Goal: Task Accomplishment & Management: Manage account settings

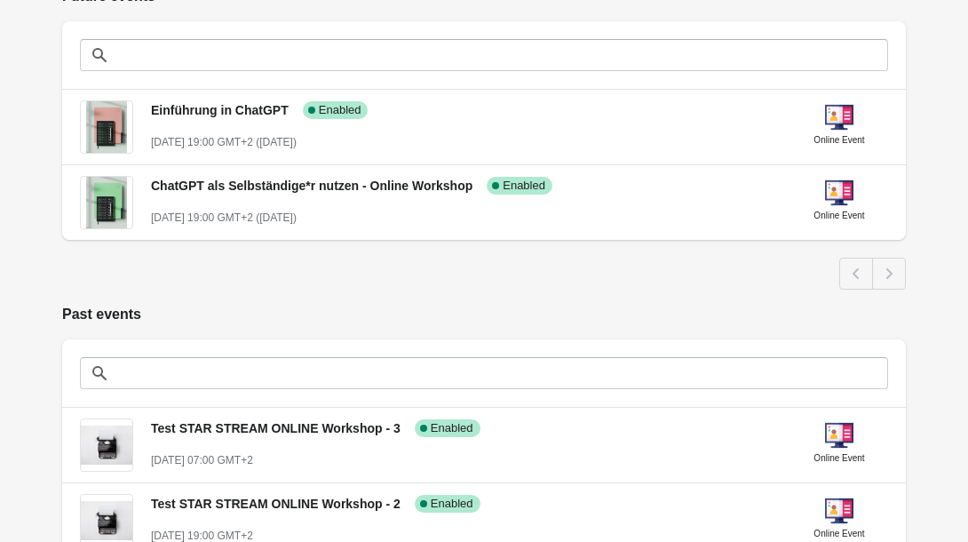
scroll to position [382, 0]
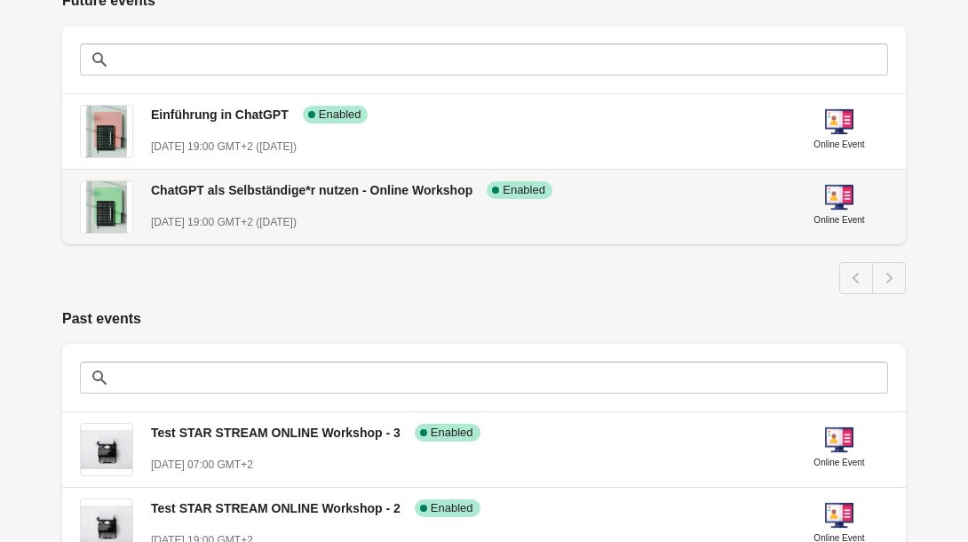
click at [367, 199] on div "ChatGPT als Selbständige*r nutzen - Online Workshop Success Complete Enabled Oc…" at bounding box center [463, 198] width 625 height 65
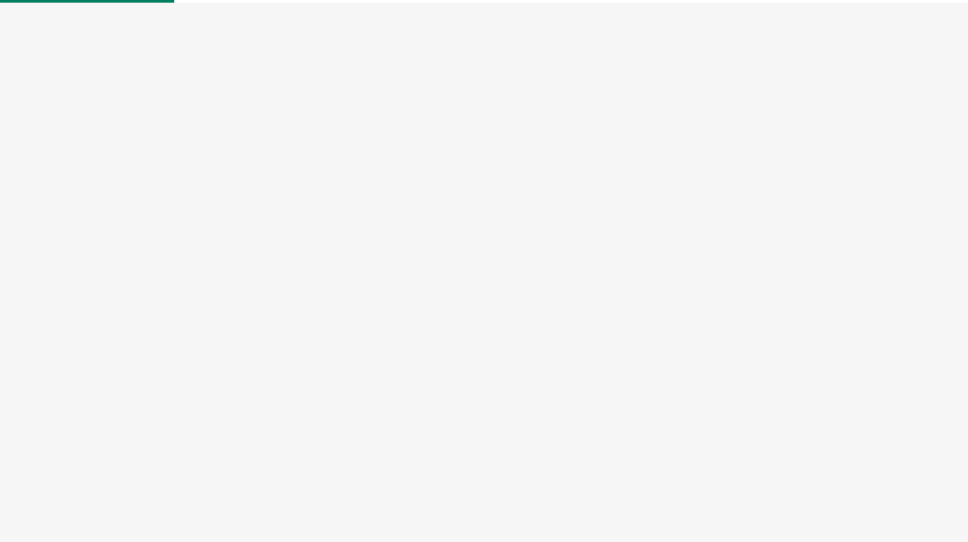
select select "US"
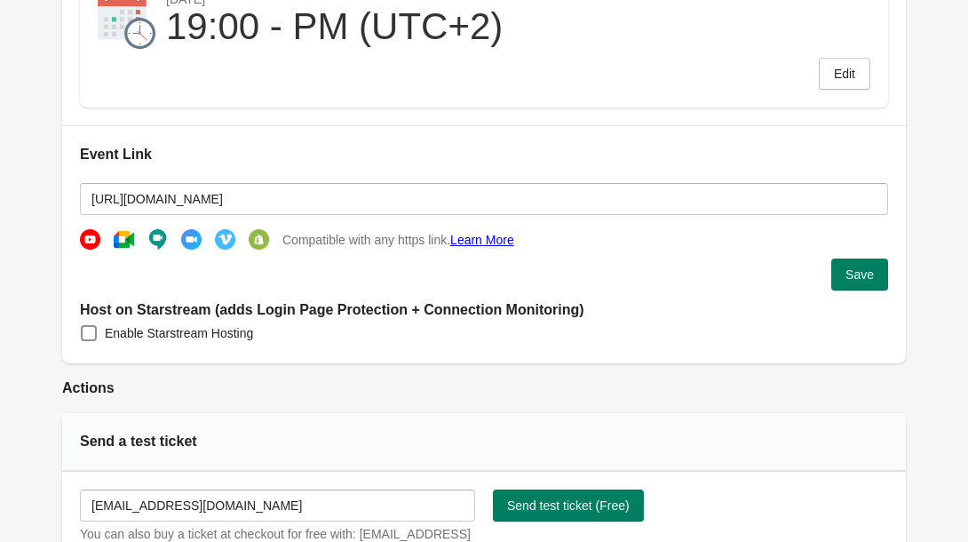
scroll to position [377, 0]
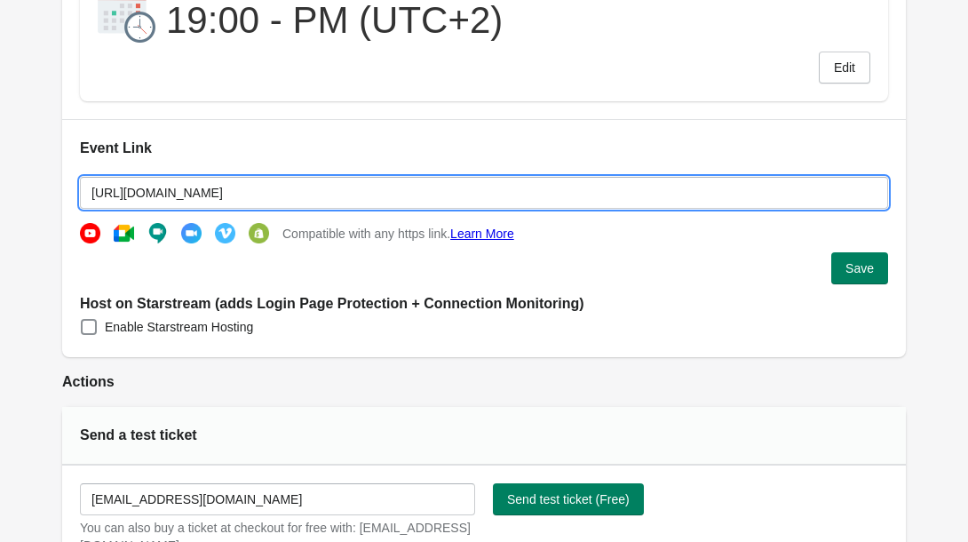
click at [166, 195] on input "[URL][DOMAIN_NAME]" at bounding box center [484, 193] width 808 height 32
drag, startPoint x: 95, startPoint y: 189, endPoint x: 853, endPoint y: 202, distance: 758.4
click at [853, 202] on input "[URL][DOMAIN_NAME]" at bounding box center [484, 193] width 808 height 32
drag, startPoint x: 885, startPoint y: 203, endPoint x: 385, endPoint y: 209, distance: 500.0
click at [385, 209] on div "Event Link https://teams.microsoft.com/l/meetup-join/19%3ameeting_ZGUxMDA3MzEtZ…" at bounding box center [484, 238] width 844 height 238
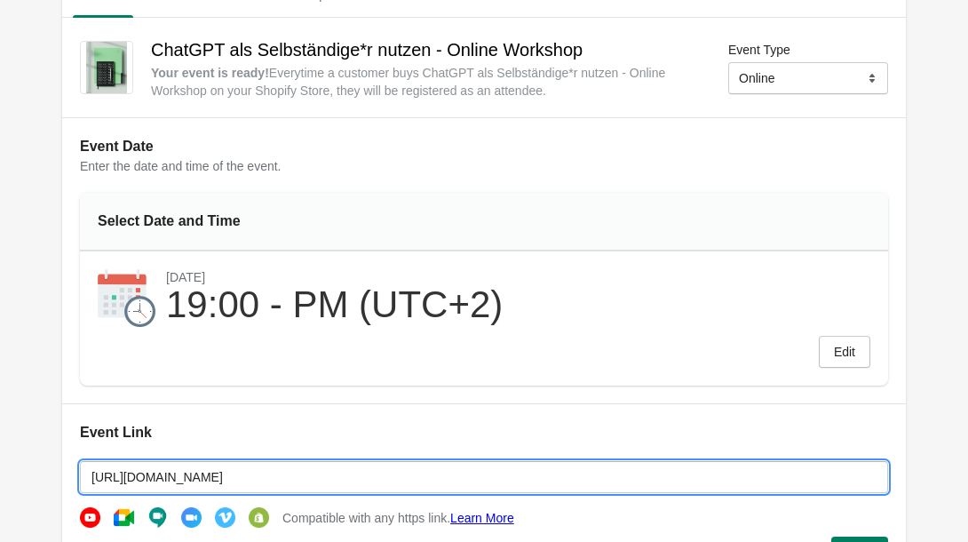
scroll to position [0, 0]
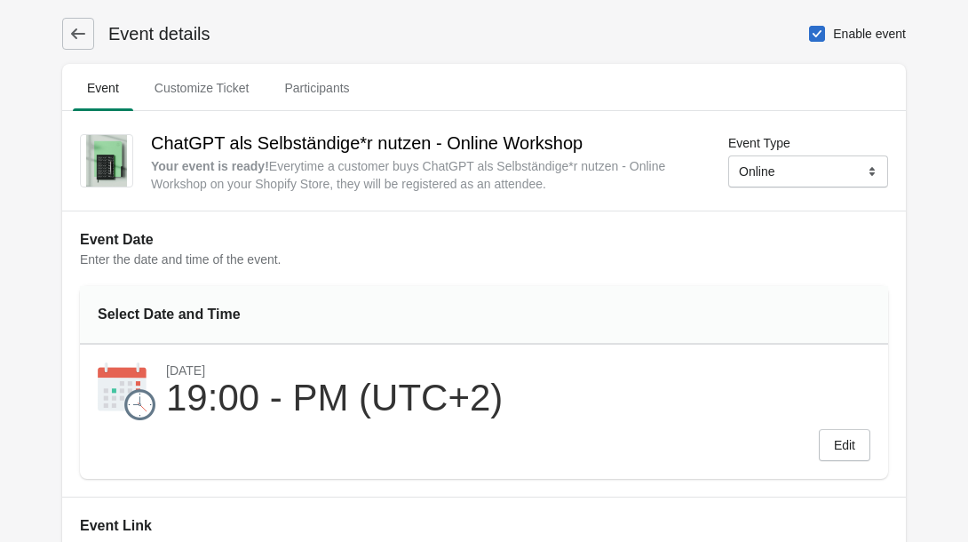
click at [78, 36] on icon at bounding box center [78, 34] width 18 height 18
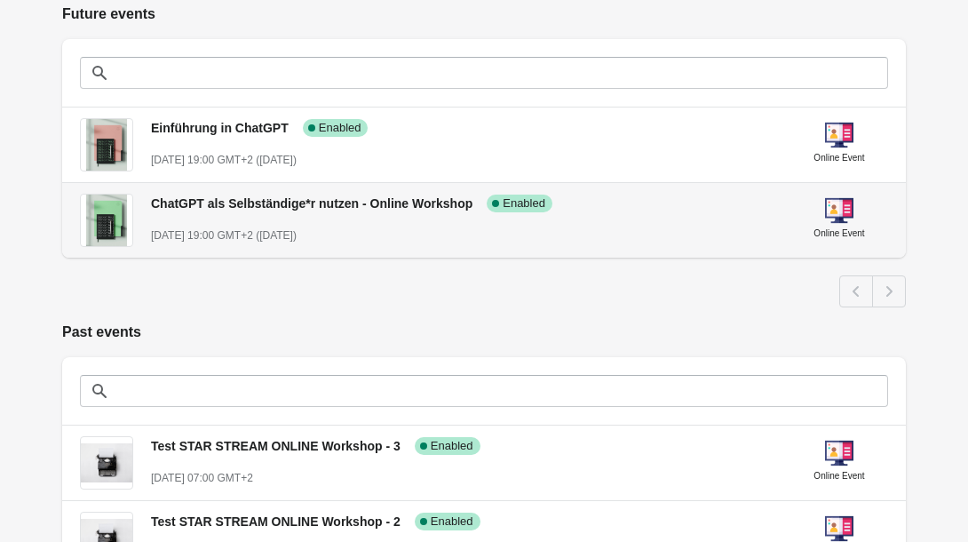
scroll to position [369, 0]
click at [99, 218] on img at bounding box center [106, 220] width 41 height 52
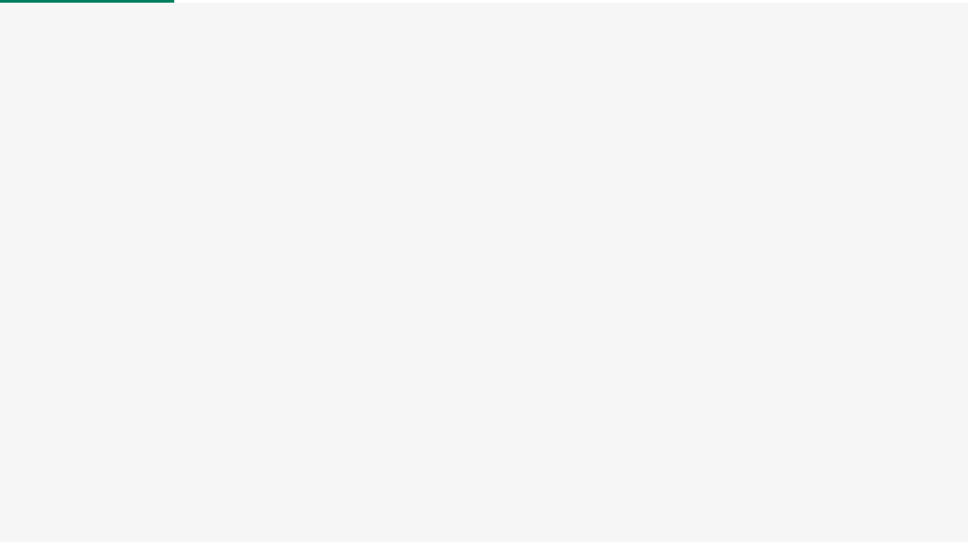
select select "US"
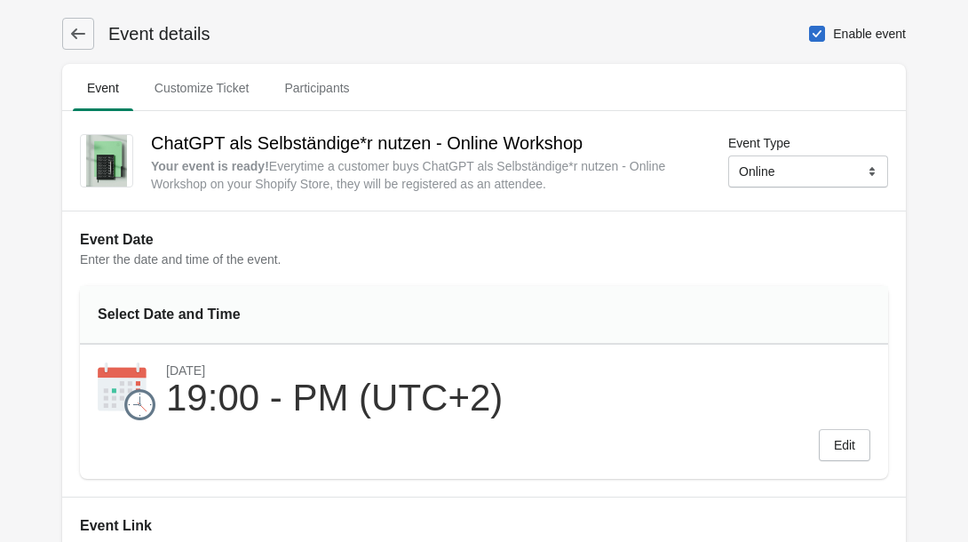
click at [124, 208] on div "ChatGPT als Selbständige*r nutzen - Online Workshop Your event is ready ! Every…" at bounding box center [484, 160] width 844 height 99
click at [120, 172] on img at bounding box center [106, 161] width 41 height 52
click at [245, 86] on span "Customize Ticket" at bounding box center [201, 88] width 123 height 32
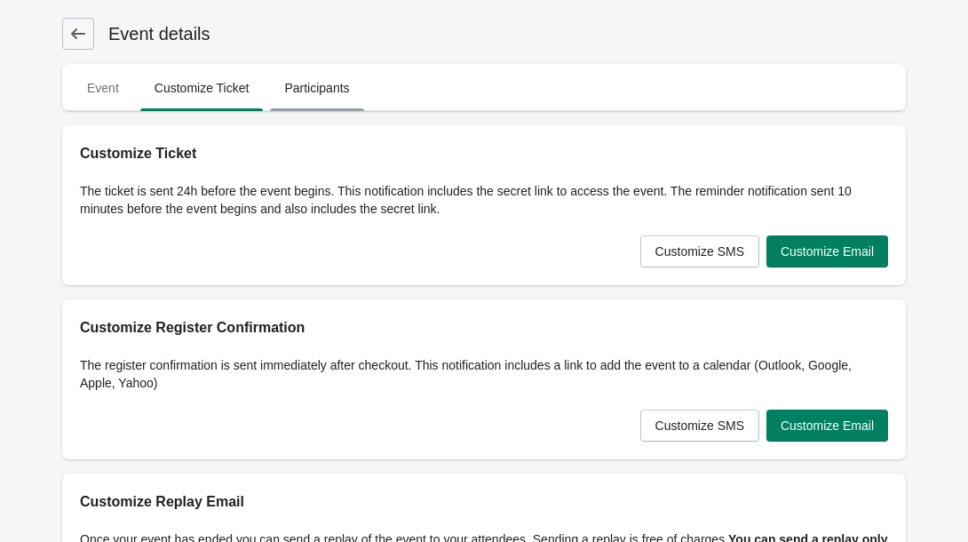
click at [304, 82] on span "Participants" at bounding box center [316, 88] width 93 height 32
select select "US"
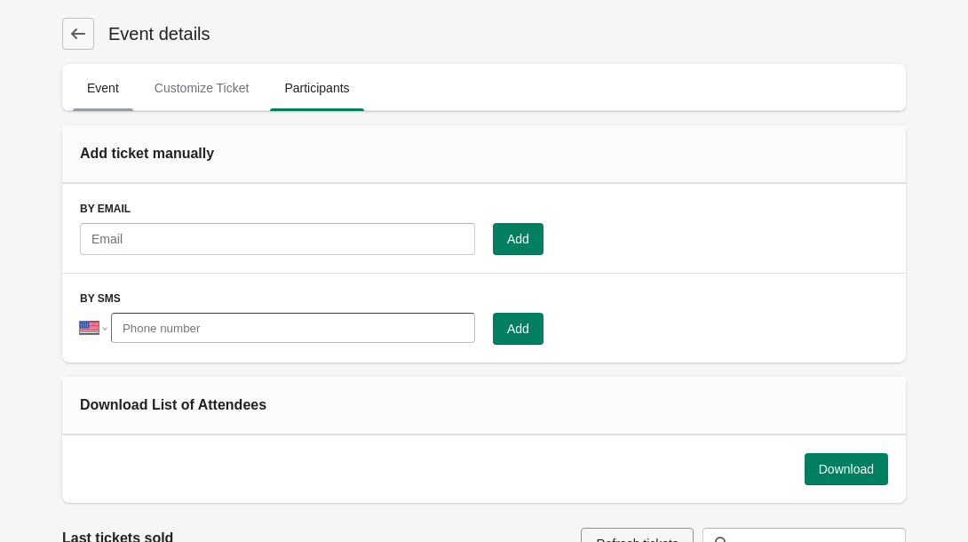
click at [101, 91] on span "Event" at bounding box center [103, 88] width 60 height 32
select select "US"
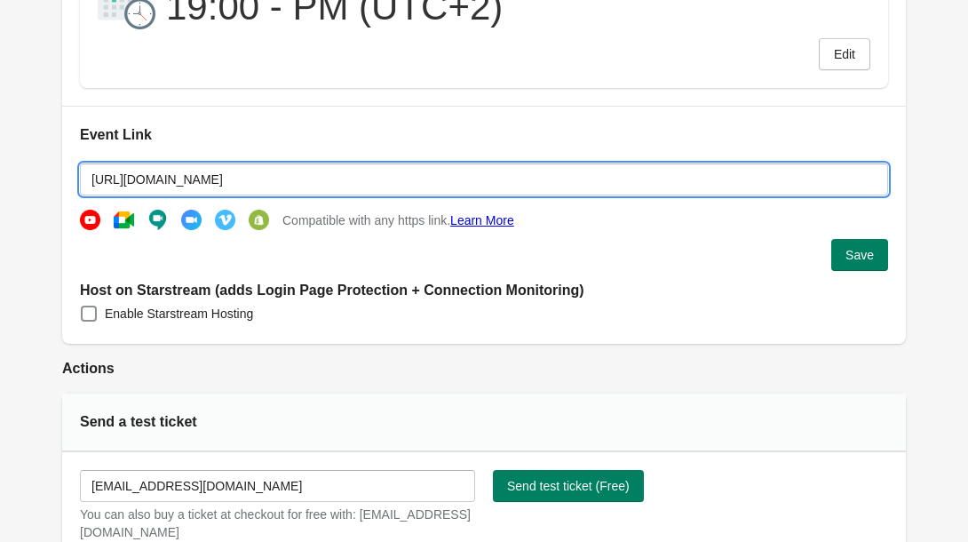
scroll to position [0, 939]
drag, startPoint x: 92, startPoint y: 178, endPoint x: 939, endPoint y: 193, distance: 846.4
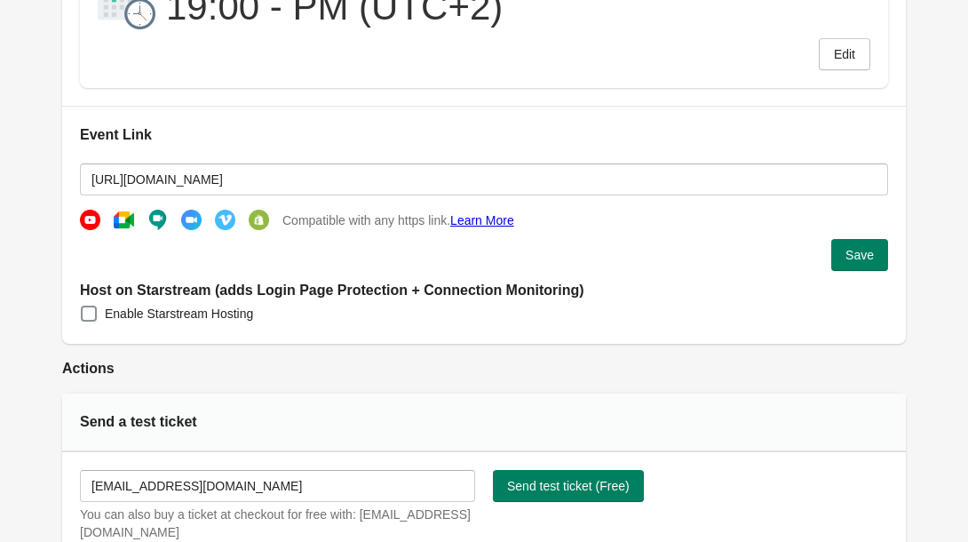
scroll to position [0, 0]
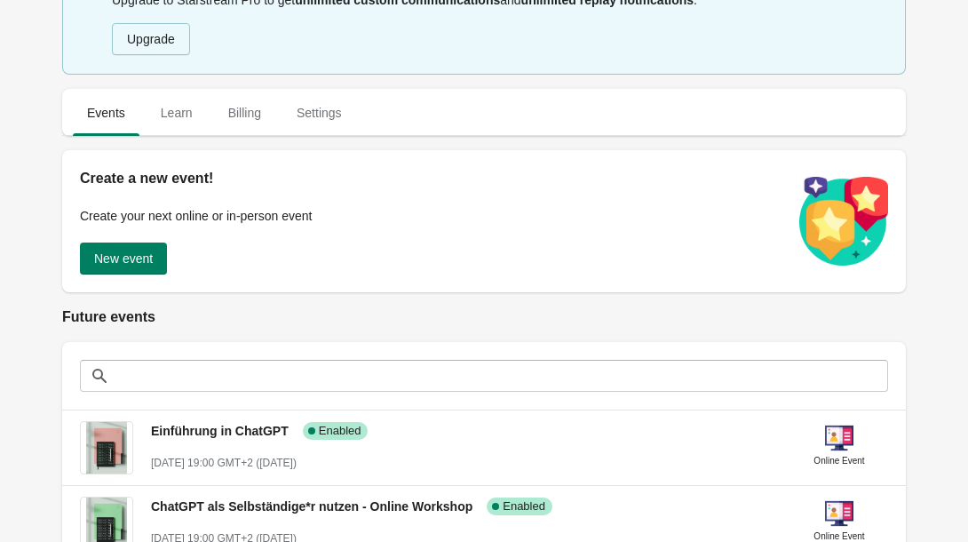
scroll to position [35, 0]
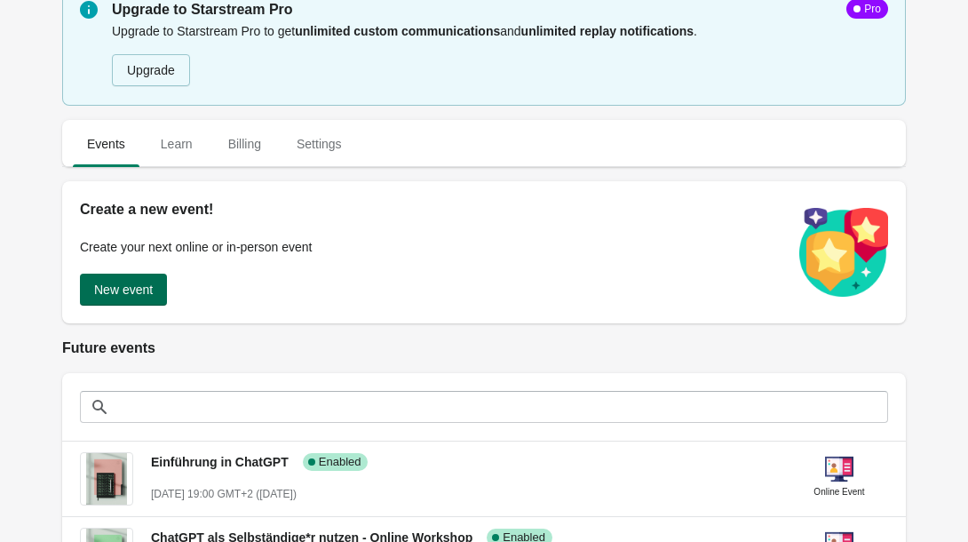
click at [158, 294] on button "New event" at bounding box center [123, 290] width 87 height 32
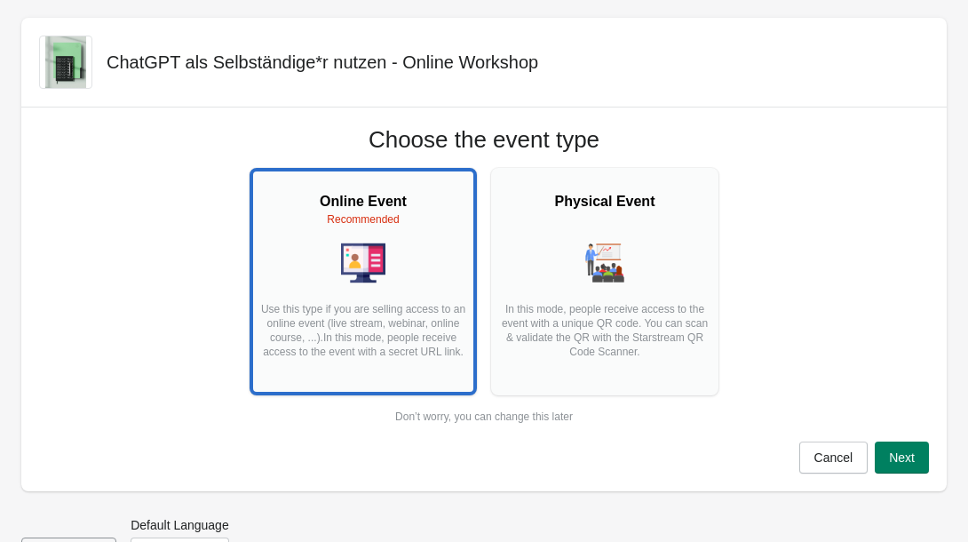
click at [418, 321] on p "Use this type if you are selling access to an online event (live stream, webina…" at bounding box center [363, 337] width 210 height 71
click at [908, 458] on span "Next" at bounding box center [902, 457] width 26 height 14
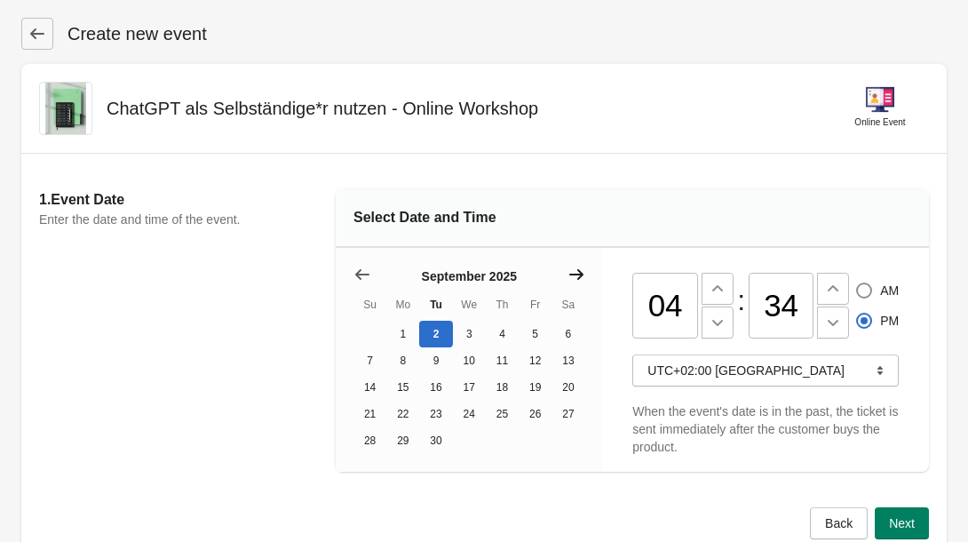
click at [574, 281] on icon "Show next month, October 2025" at bounding box center [576, 275] width 18 height 18
click at [470, 387] on button "15" at bounding box center [469, 387] width 33 height 27
drag, startPoint x: 683, startPoint y: 309, endPoint x: 628, endPoint y: 309, distance: 55.1
click at [628, 309] on div "04 : 34 AM PM UTC+02:00 [GEOGRAPHIC_DATA] When the event's date is in the past,…" at bounding box center [766, 360] width 326 height 224
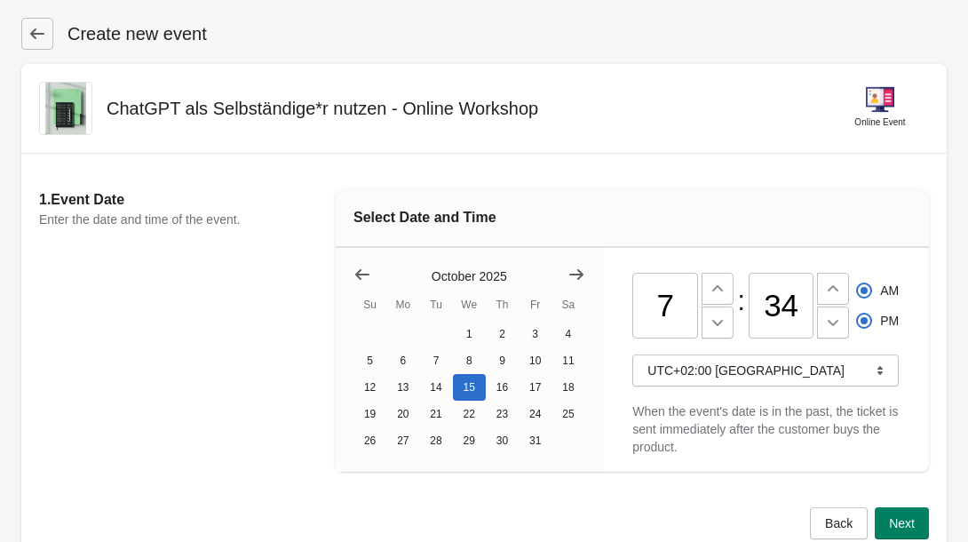
type input "07"
radio input "true"
radio input "false"
drag, startPoint x: 806, startPoint y: 300, endPoint x: 740, endPoint y: 300, distance: 66.6
click at [740, 300] on div "07 : 34 AM PM" at bounding box center [765, 301] width 266 height 75
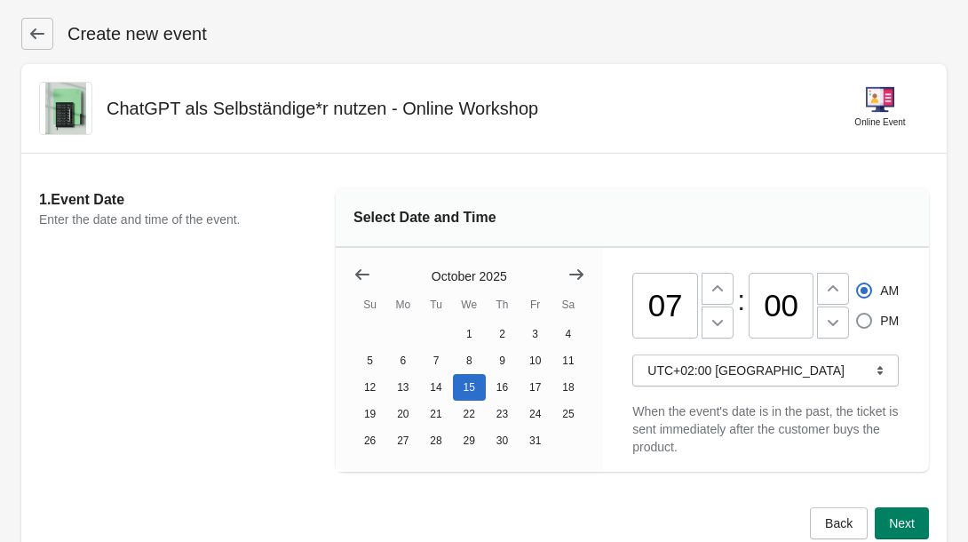
type input "00"
click at [737, 413] on span "When the event's date is in the past, the ticket is sent immediately after the …" at bounding box center [765, 429] width 266 height 50
click at [918, 517] on button "Next" at bounding box center [902, 523] width 54 height 32
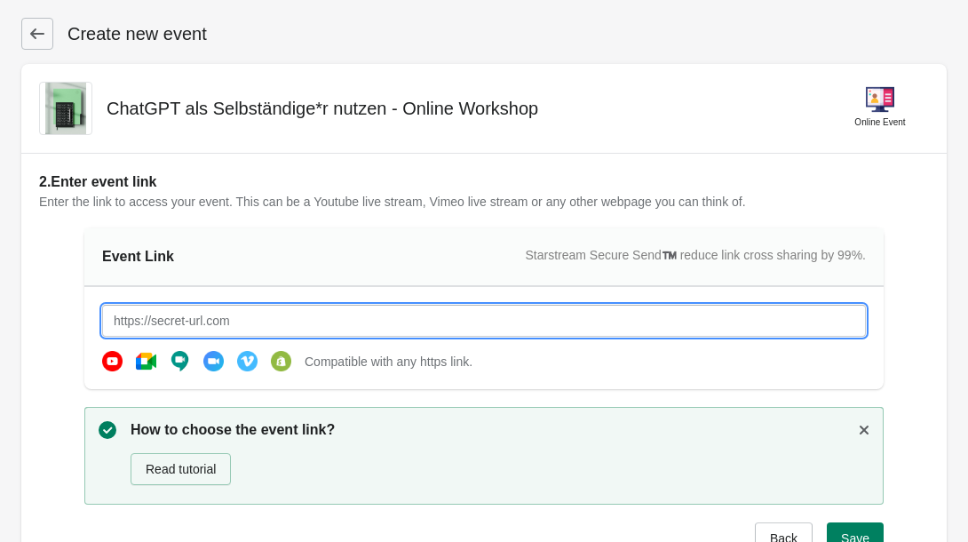
click at [220, 321] on input "text" at bounding box center [484, 321] width 764 height 32
paste input "[URL][DOMAIN_NAME]"
type input "[URL][DOMAIN_NAME]"
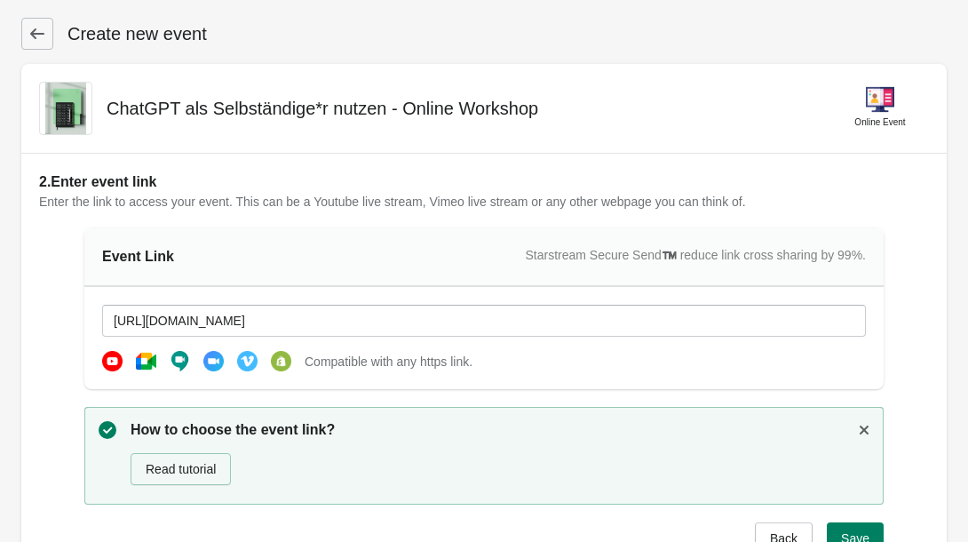
scroll to position [0, 0]
click at [309, 235] on div "Event Link Starstream Secure Send™️ reduce link cross sharing by 99%." at bounding box center [483, 257] width 799 height 59
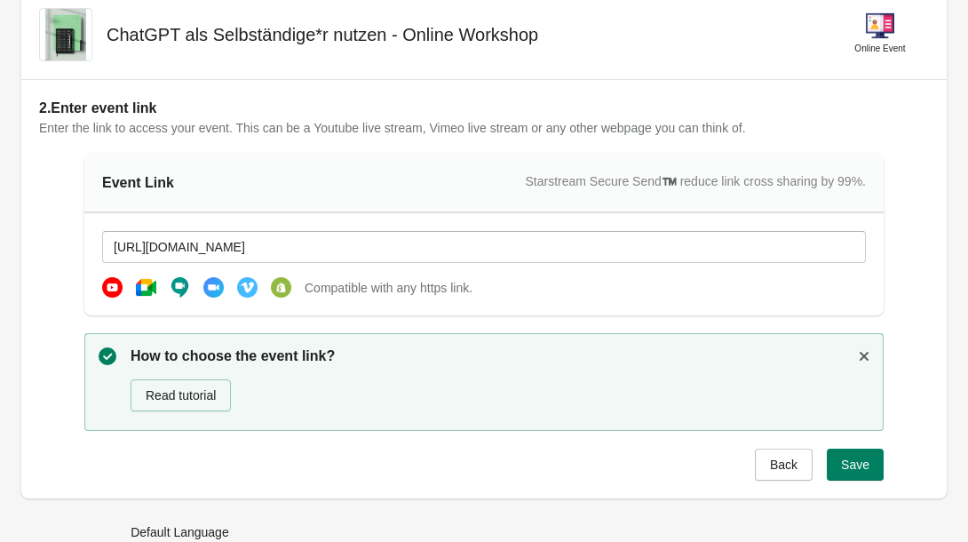
scroll to position [132, 0]
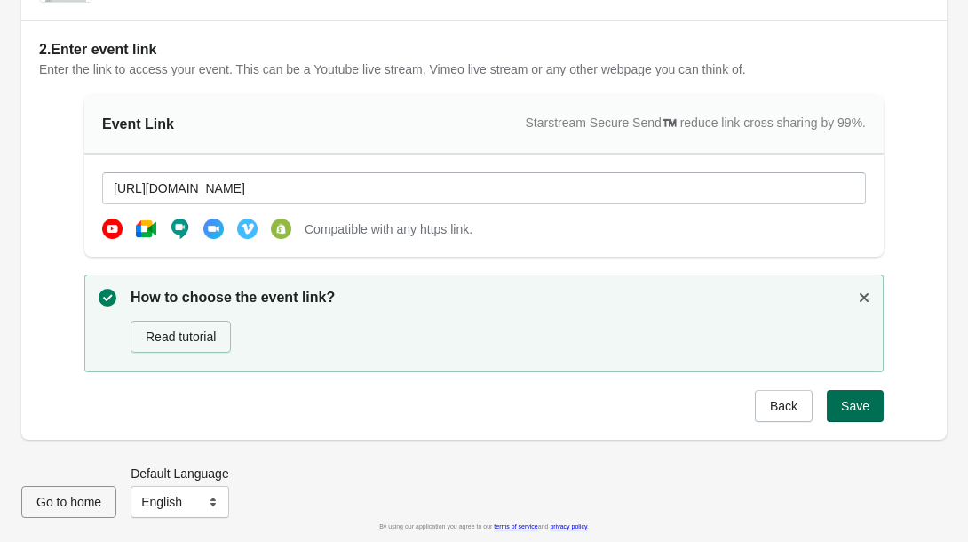
click at [872, 407] on button "Save" at bounding box center [855, 406] width 57 height 32
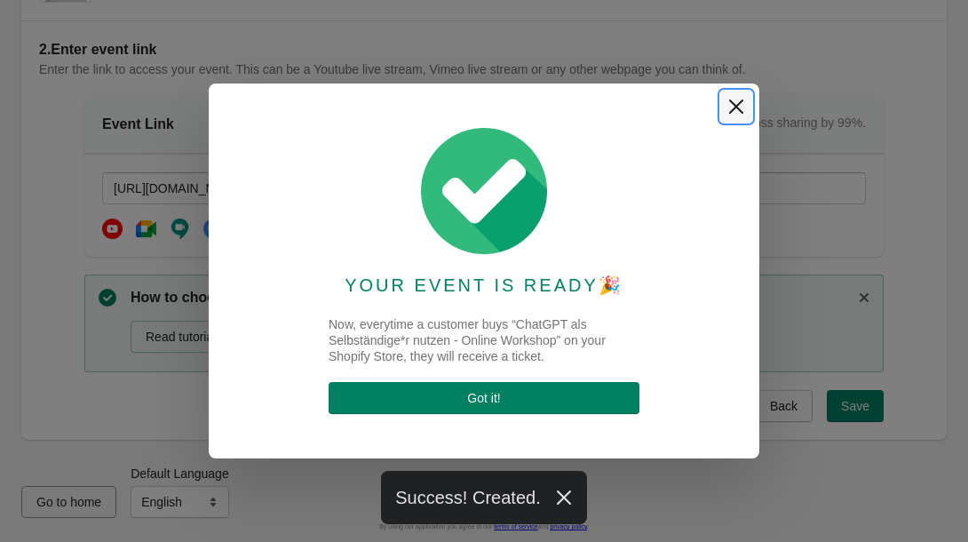
click at [730, 106] on icon "Close" at bounding box center [736, 107] width 18 height 18
select select "US"
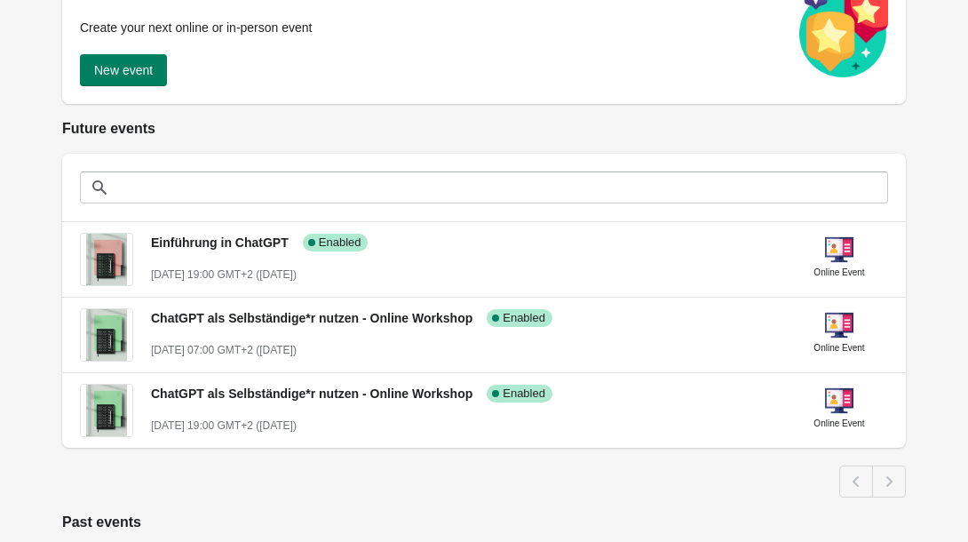
scroll to position [304, 0]
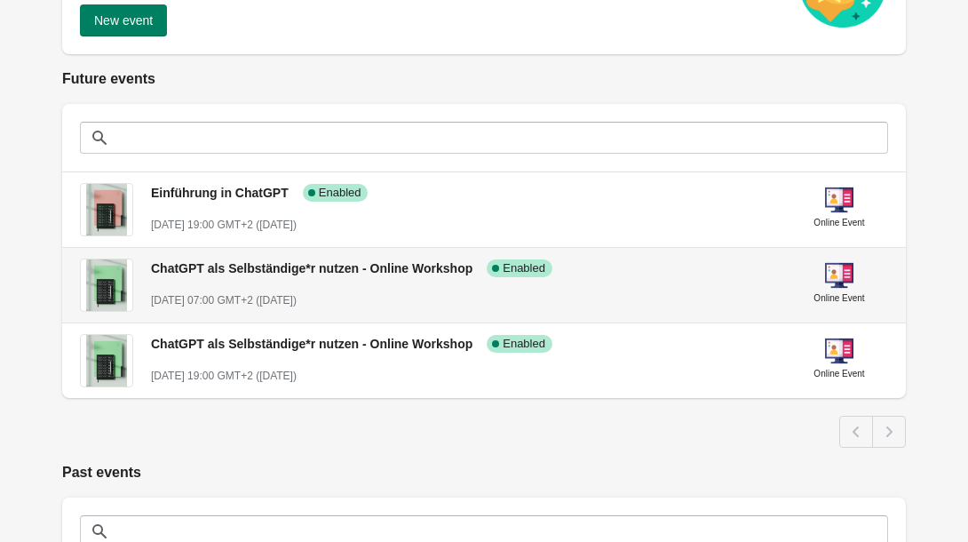
click at [345, 280] on div "ChatGPT als Selbständige*r nutzen - Online Workshop Success Complete Enabled Oc…" at bounding box center [463, 276] width 625 height 65
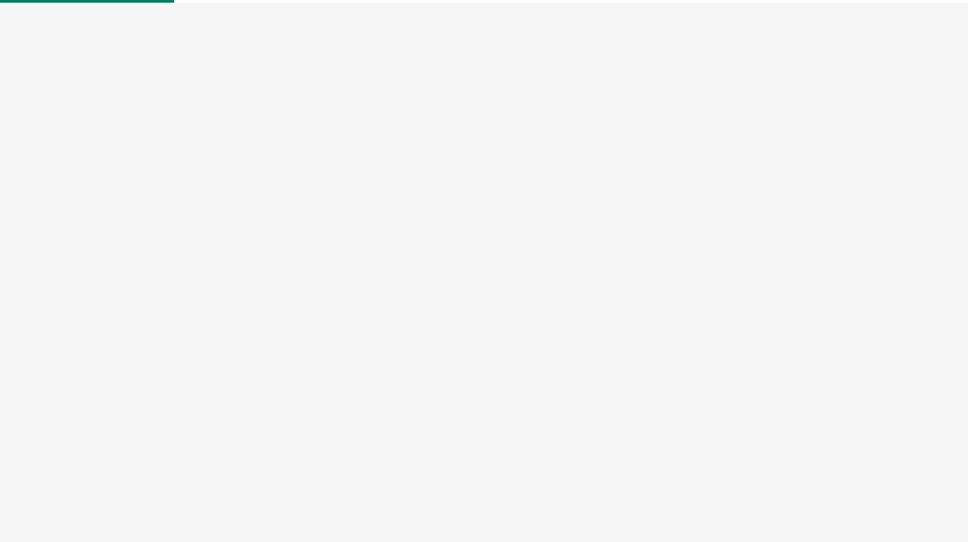
select select "US"
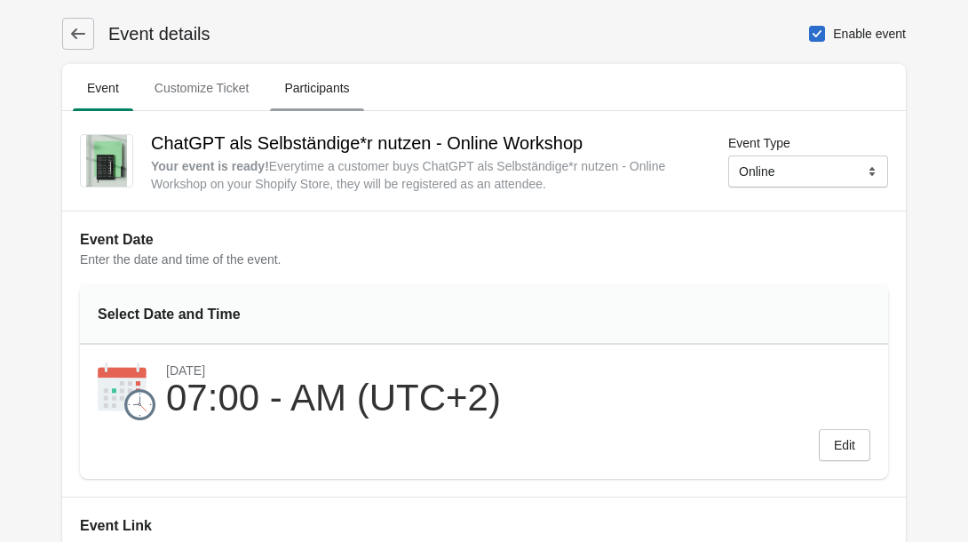
click at [339, 75] on span "Participants" at bounding box center [316, 88] width 93 height 32
select select "US"
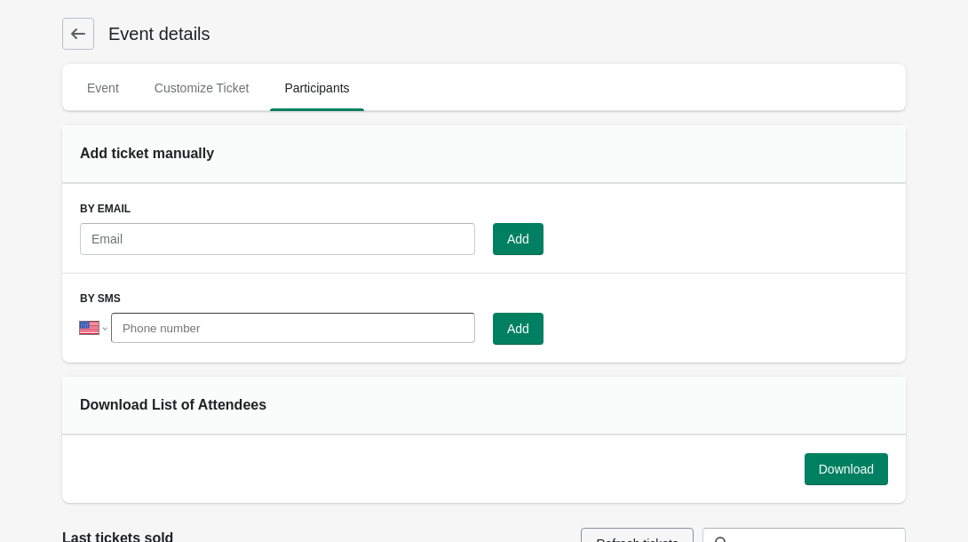
click at [83, 40] on icon at bounding box center [78, 34] width 18 height 18
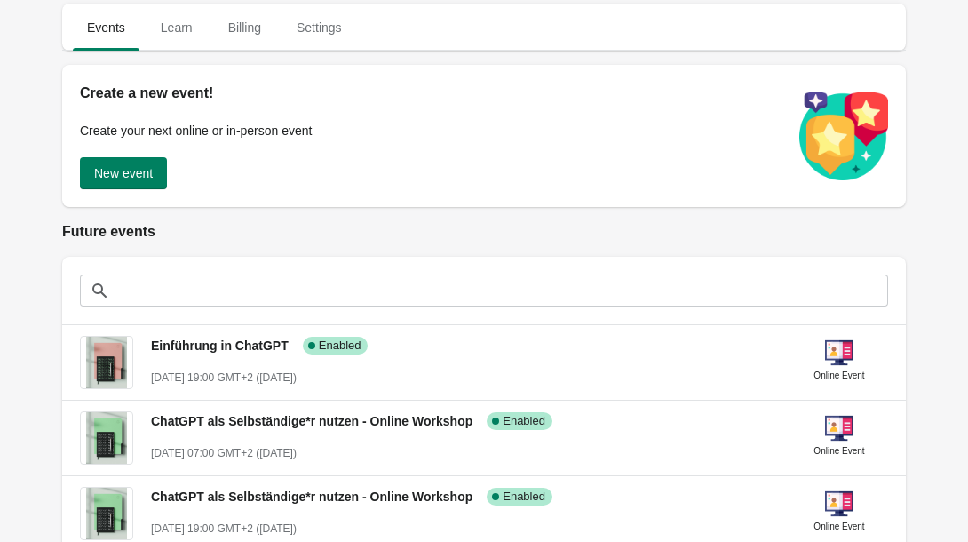
scroll to position [163, 0]
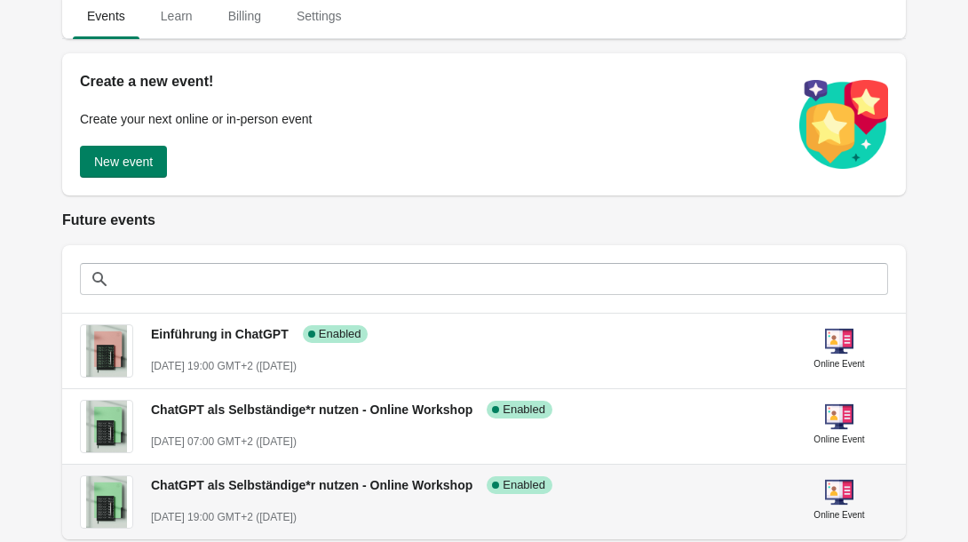
click at [261, 481] on span "ChatGPT als Selbständige*r nutzen - Online Workshop" at bounding box center [311, 485] width 321 height 14
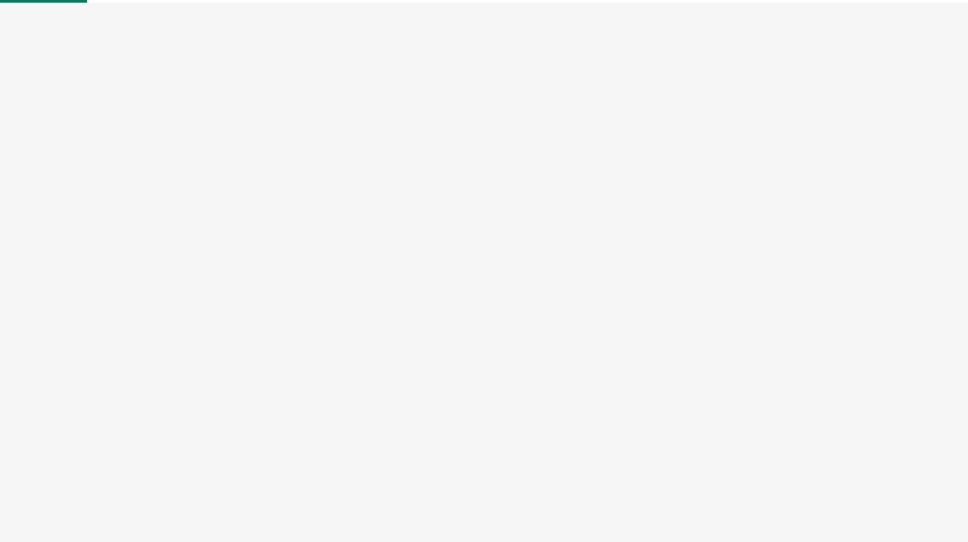
select select "US"
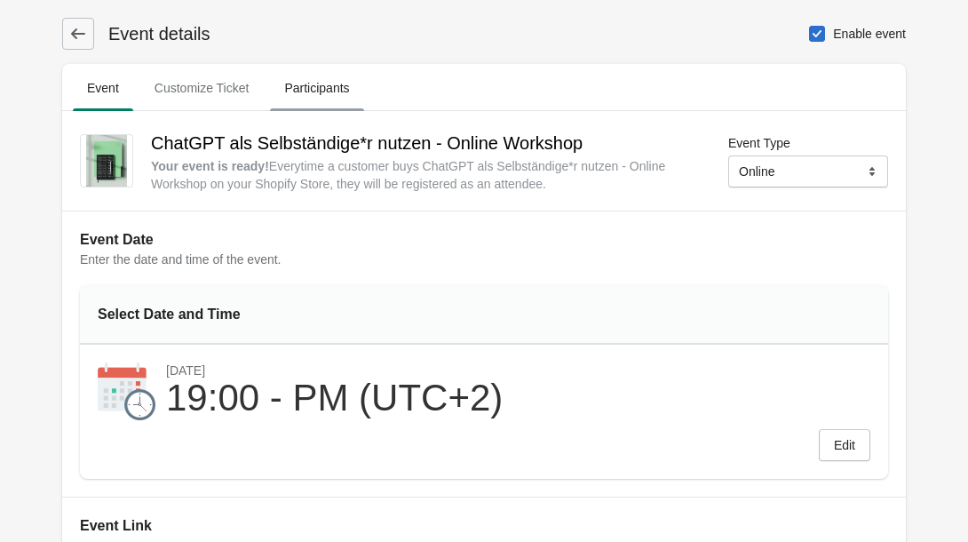
click at [304, 85] on span "Participants" at bounding box center [316, 88] width 93 height 32
select select "US"
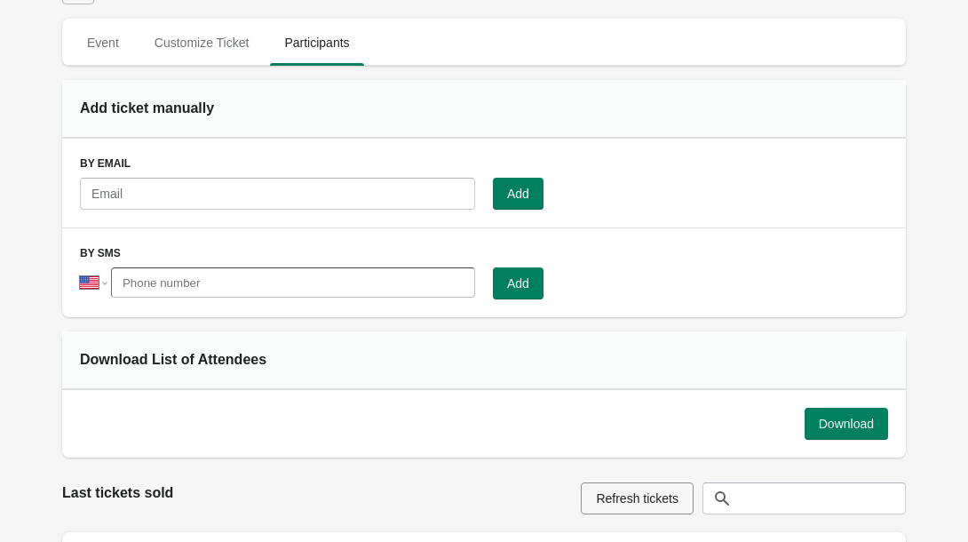
scroll to position [18, 0]
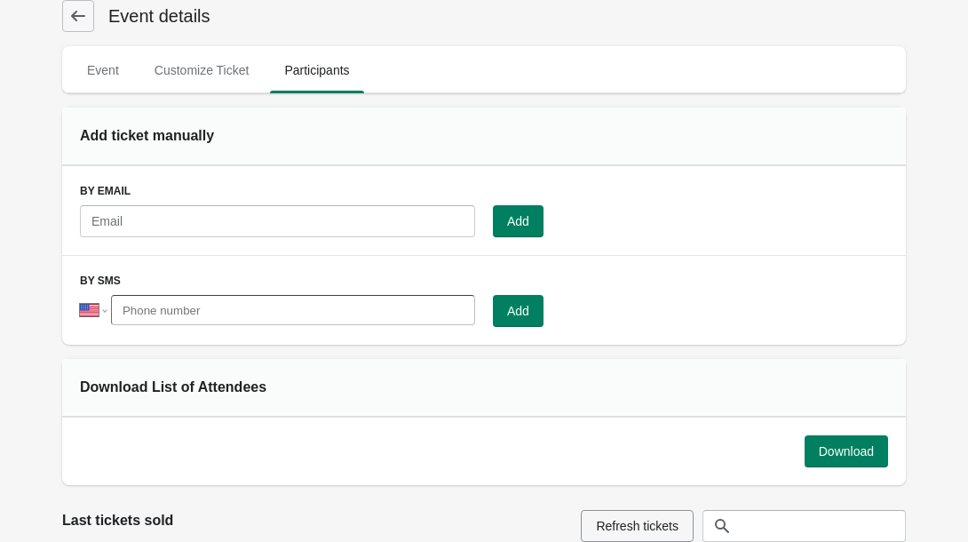
click at [605, 41] on div "Event details Event Customize Ticket Participants Event Customize Ticket Partic…" at bounding box center [474, 508] width 861 height 1044
click at [116, 67] on span "Event" at bounding box center [103, 70] width 60 height 32
select select "US"
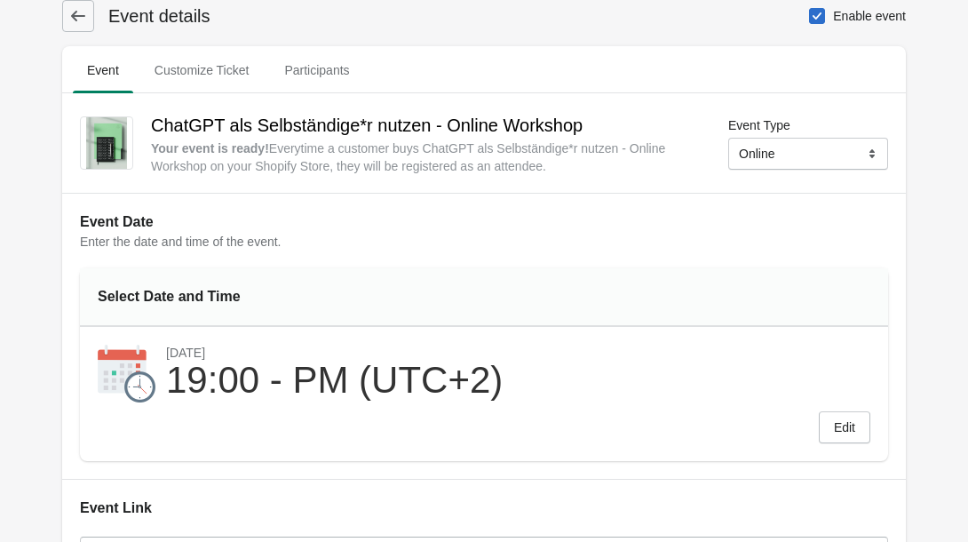
click at [897, 250] on div "Event Date Enter the date and time of the event. Select Date and Time October 1…" at bounding box center [484, 336] width 844 height 286
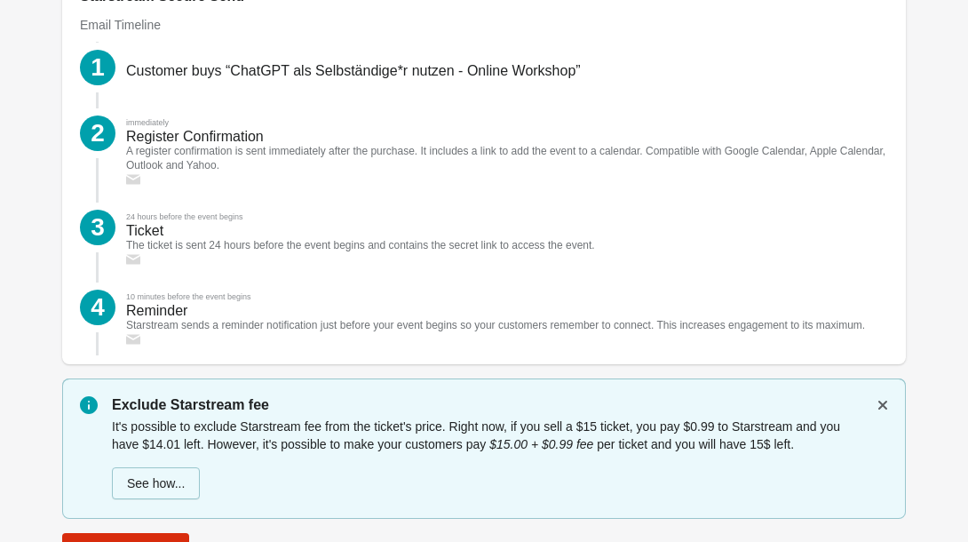
scroll to position [2426, 0]
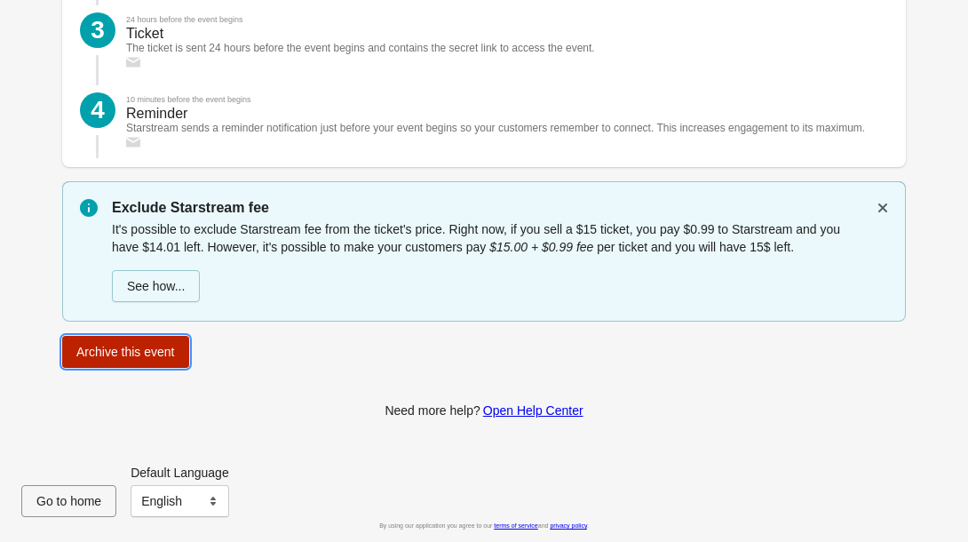
click at [184, 361] on button "Archive this event" at bounding box center [125, 352] width 127 height 32
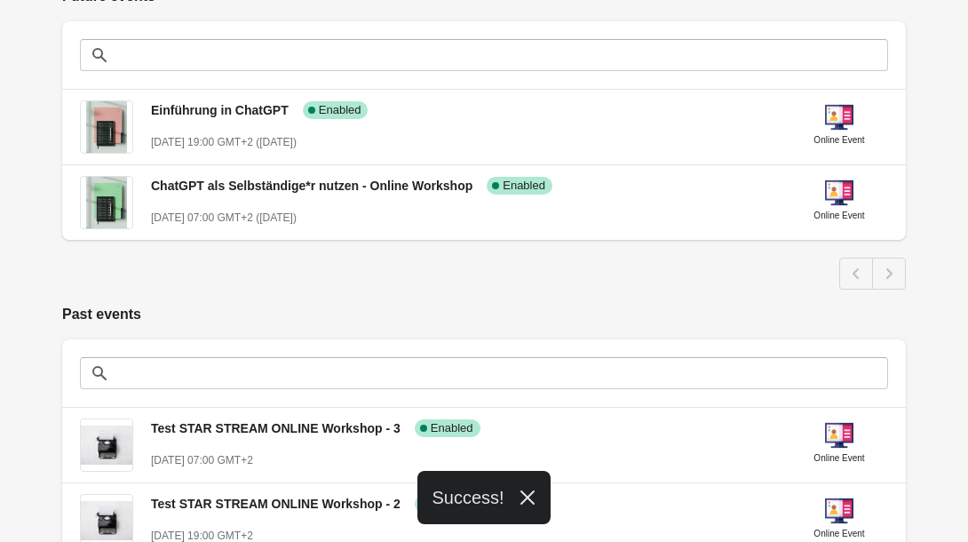
scroll to position [175, 0]
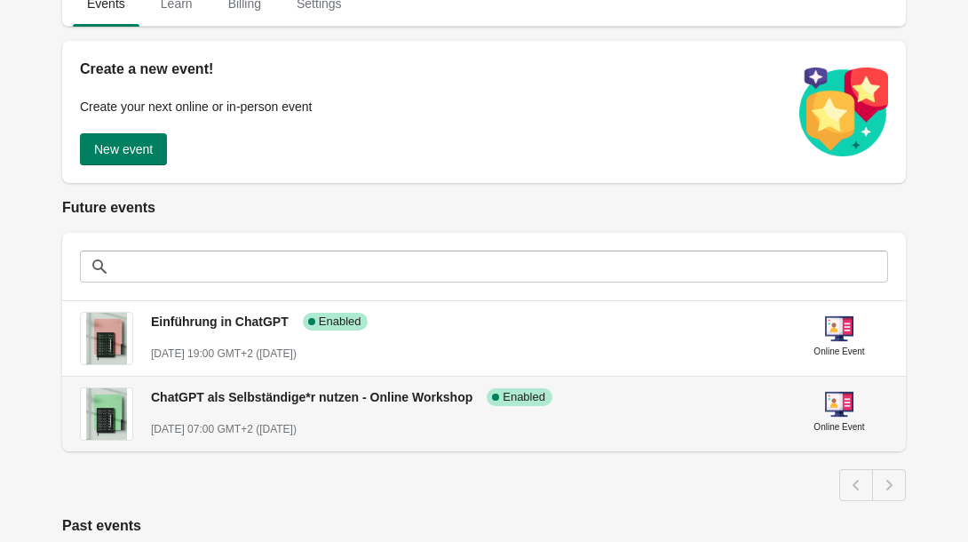
click at [223, 420] on div "October 15st, 2025 @ 07:00 GMT+2 (in 42 days)" at bounding box center [463, 429] width 625 height 18
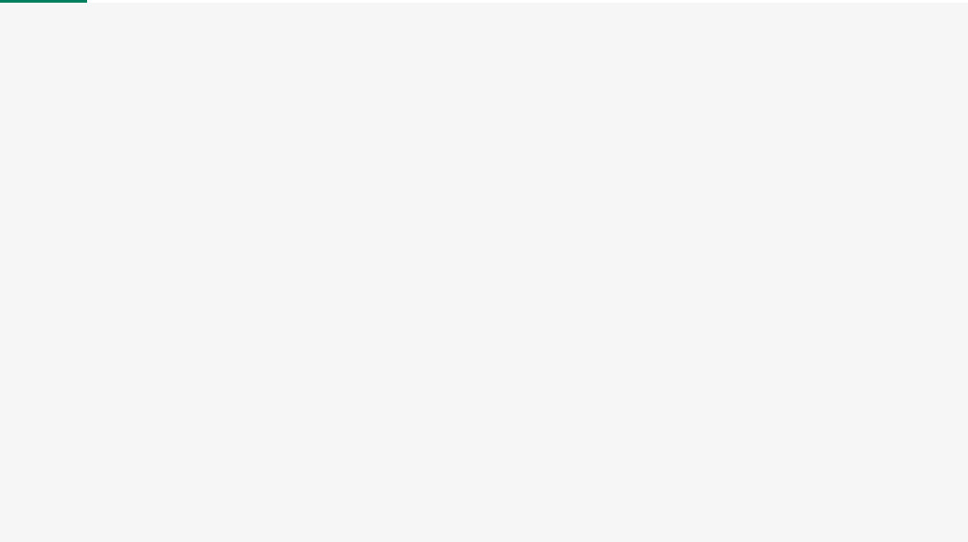
select select "US"
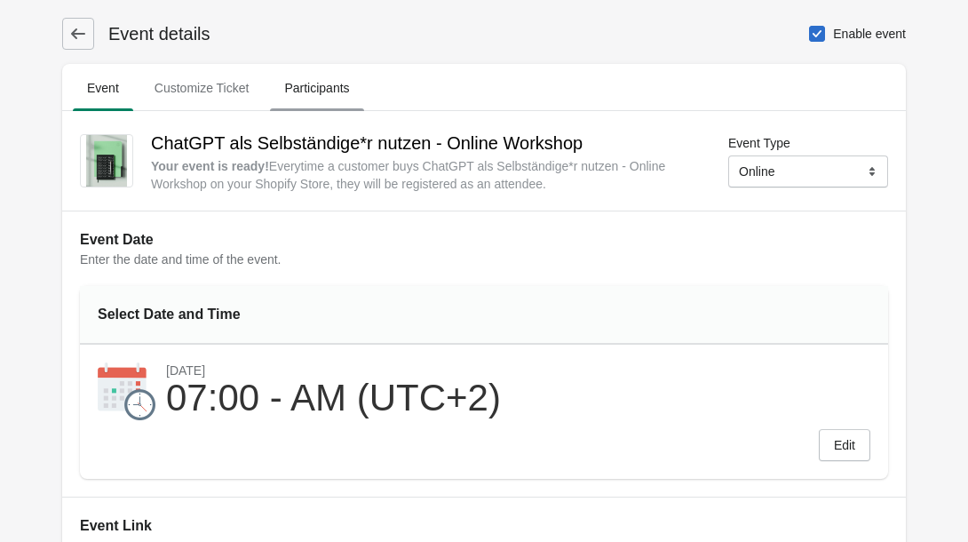
click at [352, 81] on span "Participants" at bounding box center [316, 88] width 93 height 32
select select "US"
